Goal: Find specific page/section: Find specific page/section

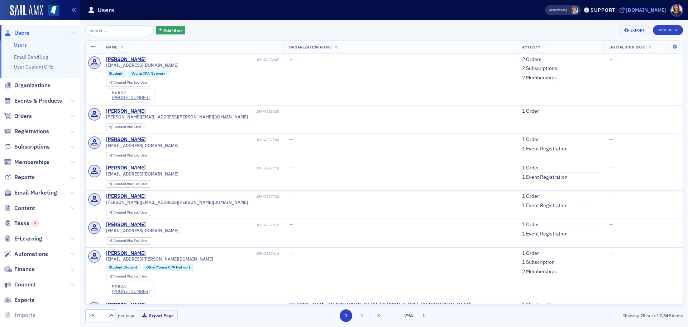
click at [640, 8] on div "[DOMAIN_NAME]" at bounding box center [646, 10] width 40 height 6
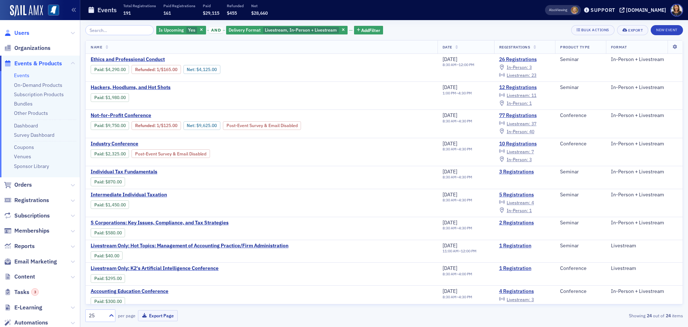
click at [23, 34] on span "Users" at bounding box center [21, 33] width 15 height 8
click at [24, 34] on span "Users" at bounding box center [21, 33] width 15 height 8
click at [519, 94] on span "Livestream :" at bounding box center [519, 95] width 24 height 6
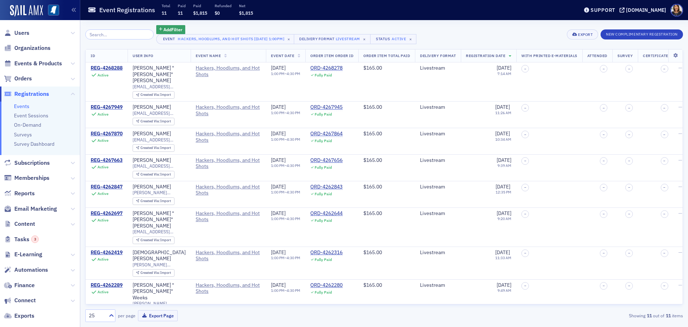
drag, startPoint x: 685, startPoint y: 79, endPoint x: 685, endPoint y: 88, distance: 9.3
click at [685, 88] on div "Add Filter Event Hackers, Hoodlums, and Hot Shots [9/23/2025 1:00pm] × Delivery…" at bounding box center [384, 173] width 608 height 306
click at [20, 33] on span "Users" at bounding box center [21, 33] width 15 height 8
